Goal: Find specific page/section

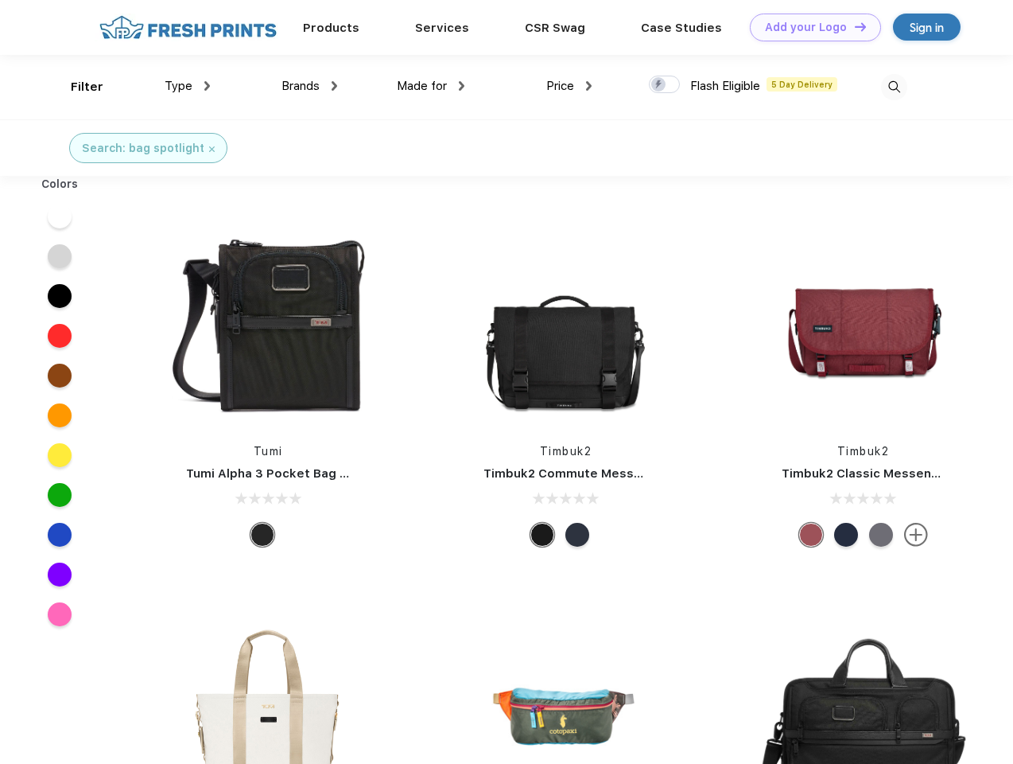
click at [810, 27] on link "Add your Logo Design Tool" at bounding box center [815, 28] width 131 height 28
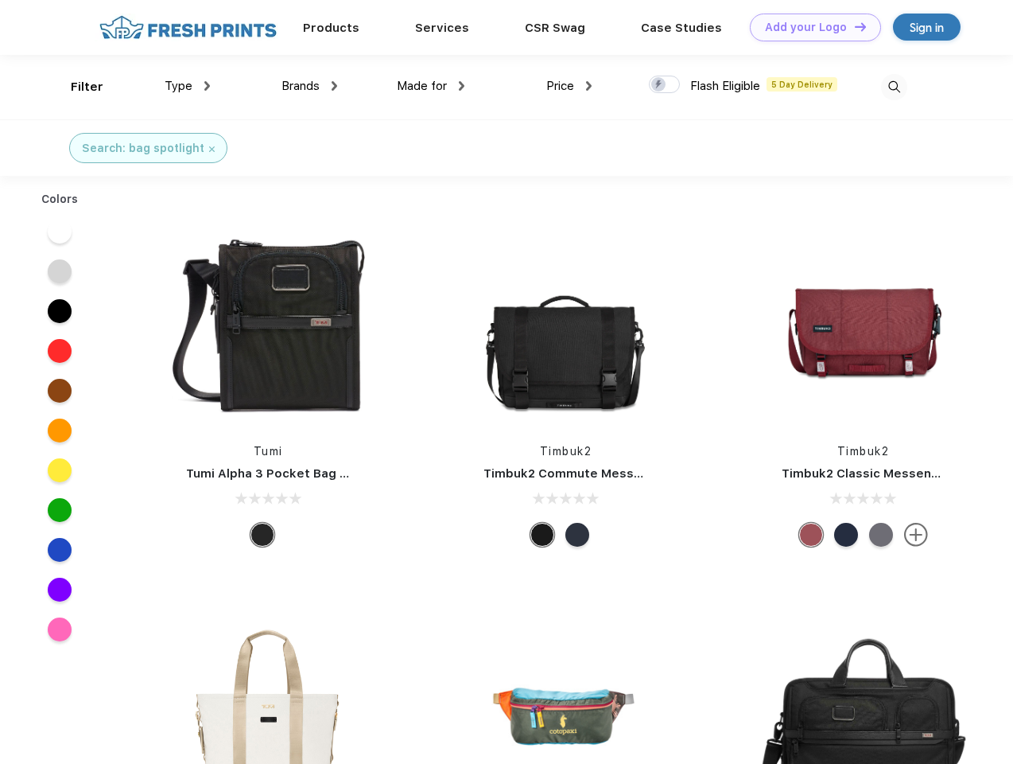
click at [0, 0] on div "Design Tool" at bounding box center [0, 0] width 0 height 0
click at [853, 26] on link "Add your Logo Design Tool" at bounding box center [815, 28] width 131 height 28
click at [76, 87] on div "Filter" at bounding box center [87, 87] width 33 height 18
click at [188, 86] on span "Type" at bounding box center [179, 86] width 28 height 14
click at [309, 86] on span "Brands" at bounding box center [301, 86] width 38 height 14
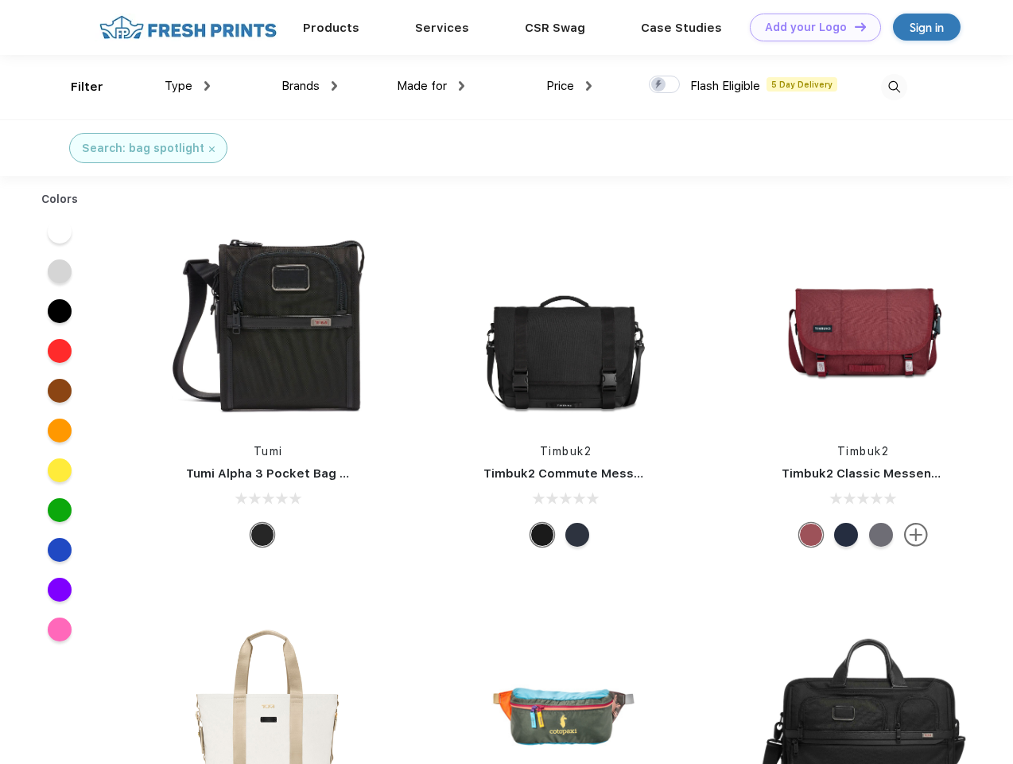
click at [431, 86] on span "Made for" at bounding box center [422, 86] width 50 height 14
click at [570, 86] on span "Price" at bounding box center [560, 86] width 28 height 14
click at [665, 85] on div at bounding box center [664, 84] width 31 height 17
click at [659, 85] on input "checkbox" at bounding box center [654, 80] width 10 height 10
click at [894, 87] on img at bounding box center [894, 87] width 26 height 26
